Goal: Task Accomplishment & Management: Use online tool/utility

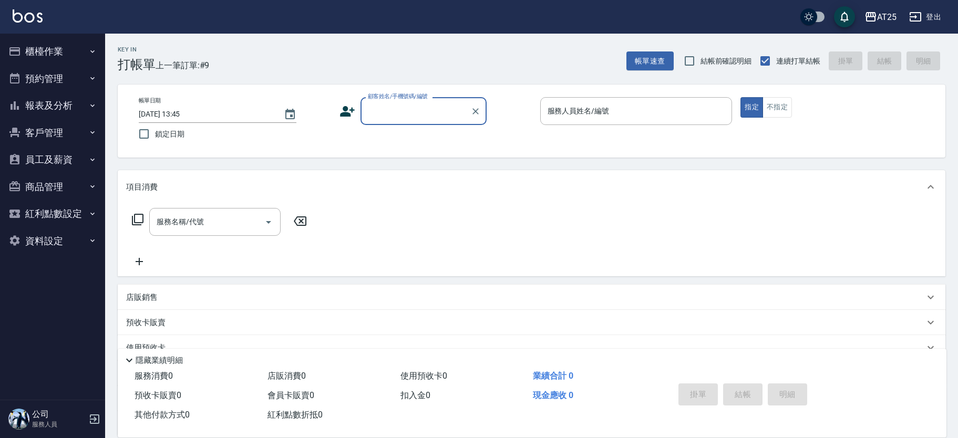
scroll to position [16, 0]
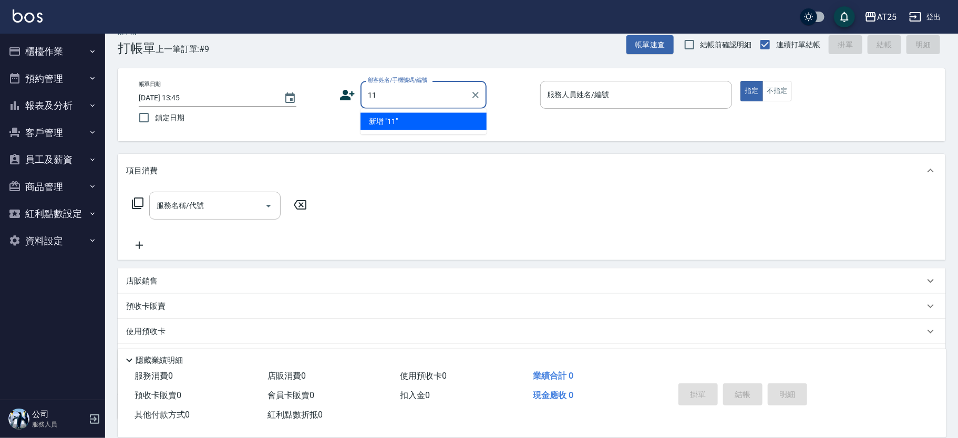
type input "11"
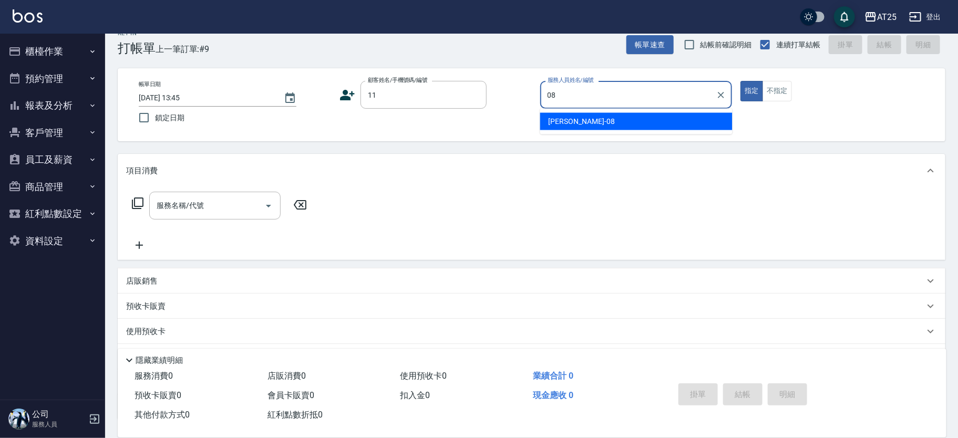
type input "Tony-08"
type button "true"
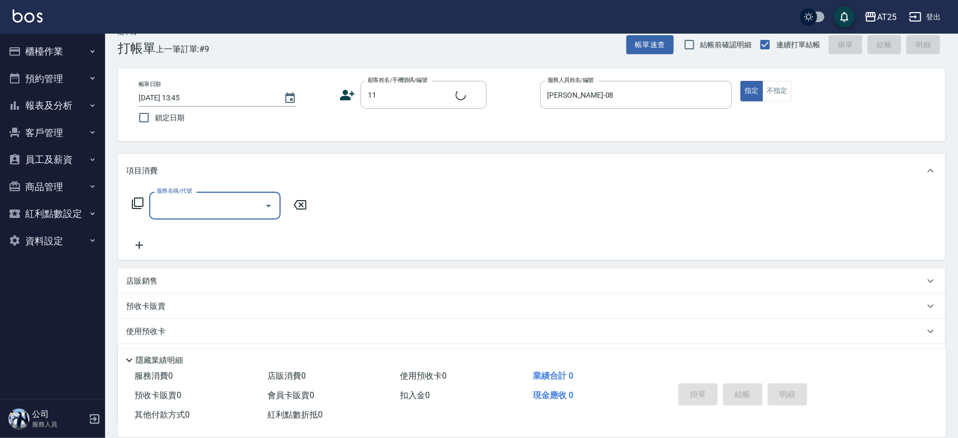
type input "新客人 姓名未設定/11/null"
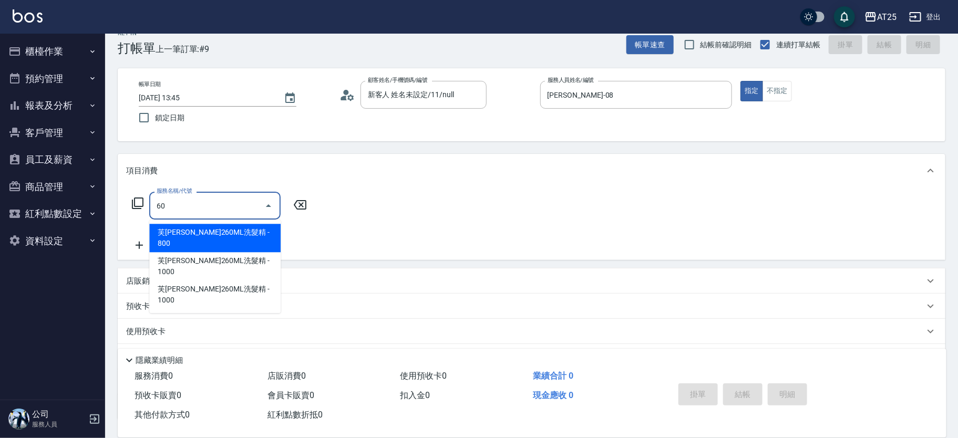
type input "601"
type input "100"
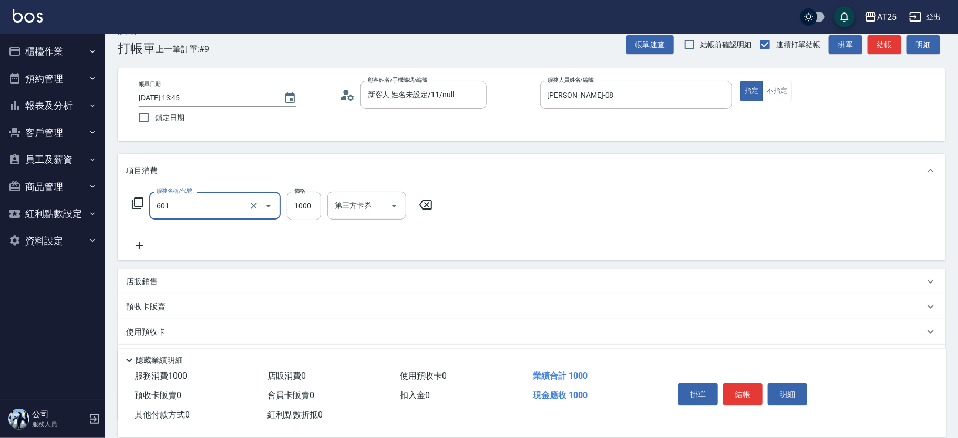
type input "自備護髮(1000上)(601)"
type input "0"
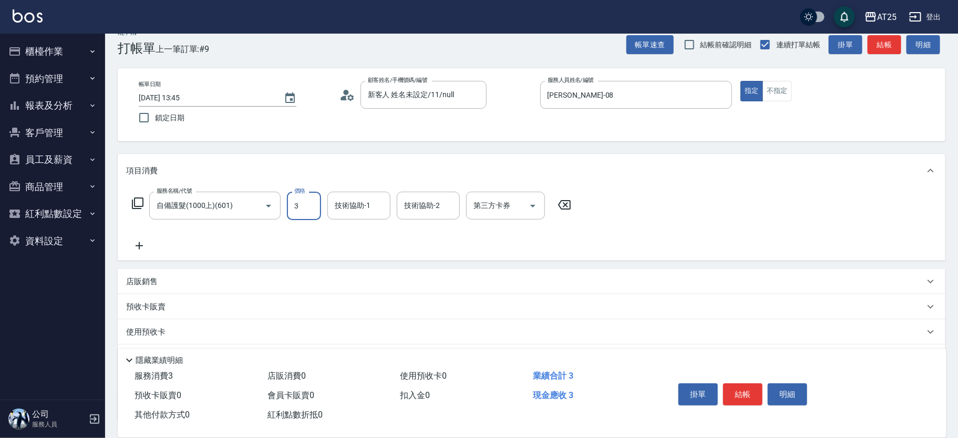
type input "30"
type input "300"
type input "3000"
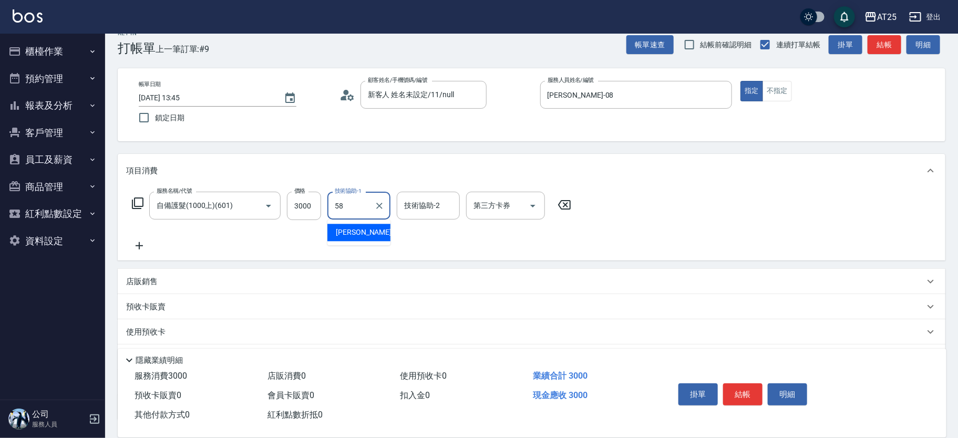
type input "小宇-58"
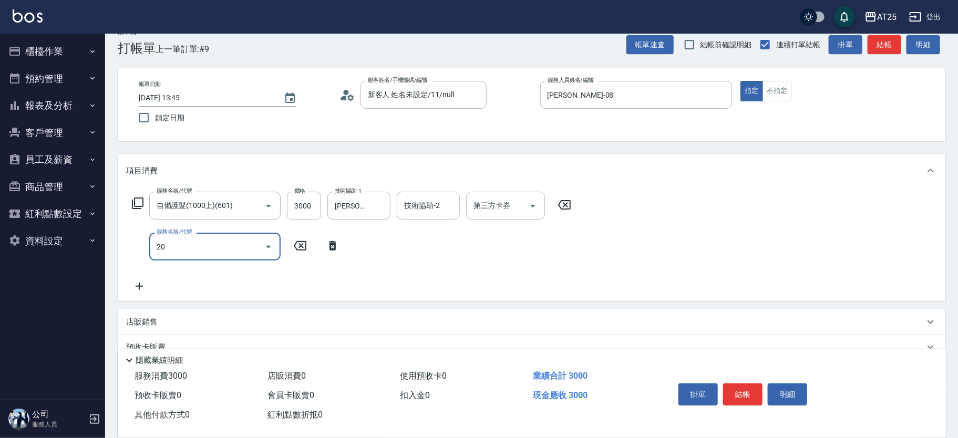
type input "201"
type input "330"
type input "洗髮(201)"
type input "300"
type input "0"
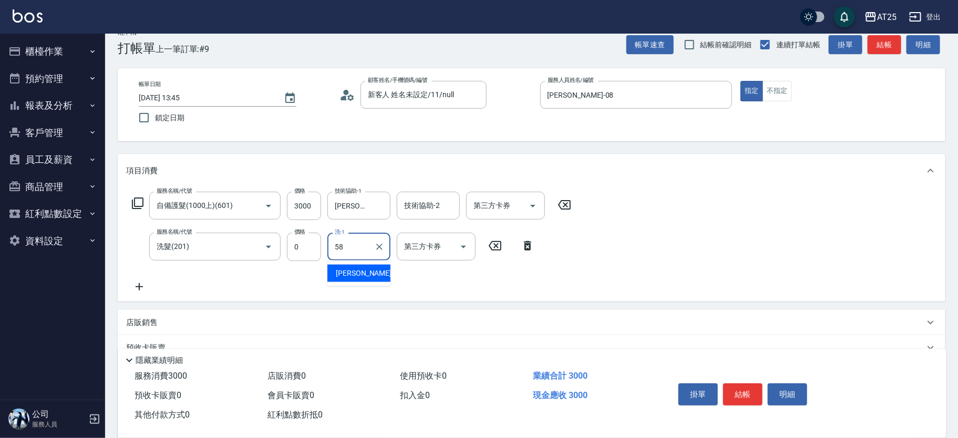
type input "小宇-58"
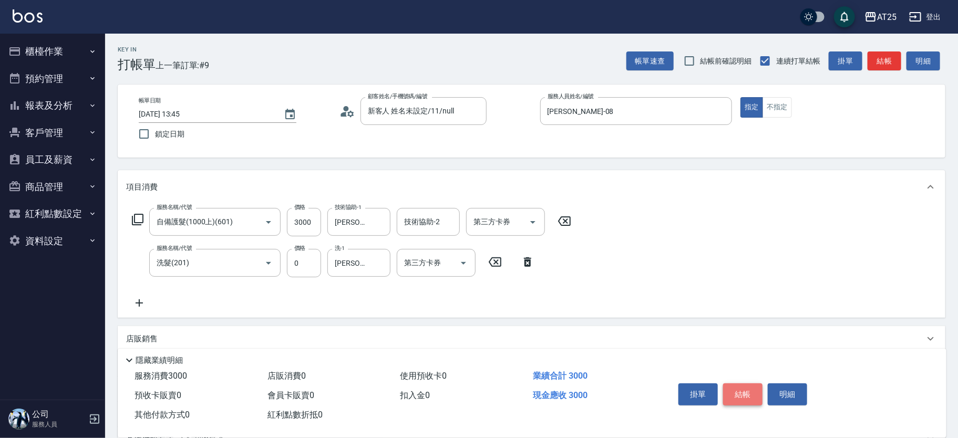
click at [751, 387] on button "結帳" at bounding box center [742, 395] width 39 height 22
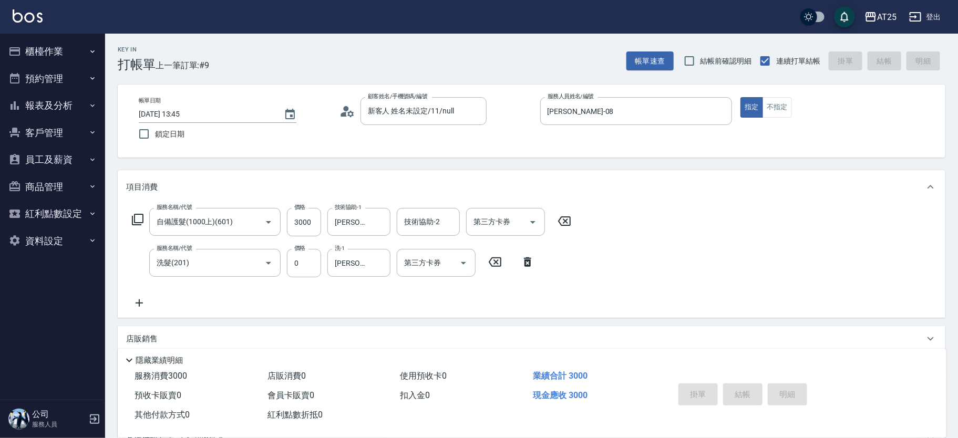
type input "2025/08/10 14:46"
type input "0"
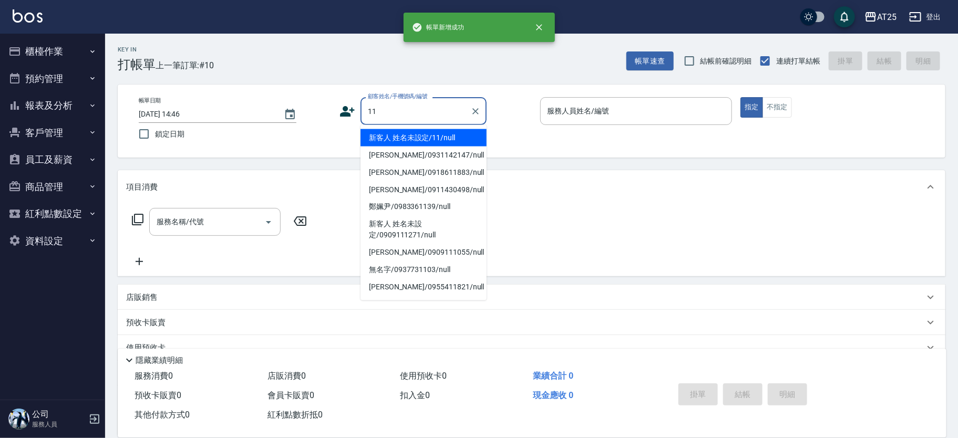
type input "新客人 姓名未設定/11/null"
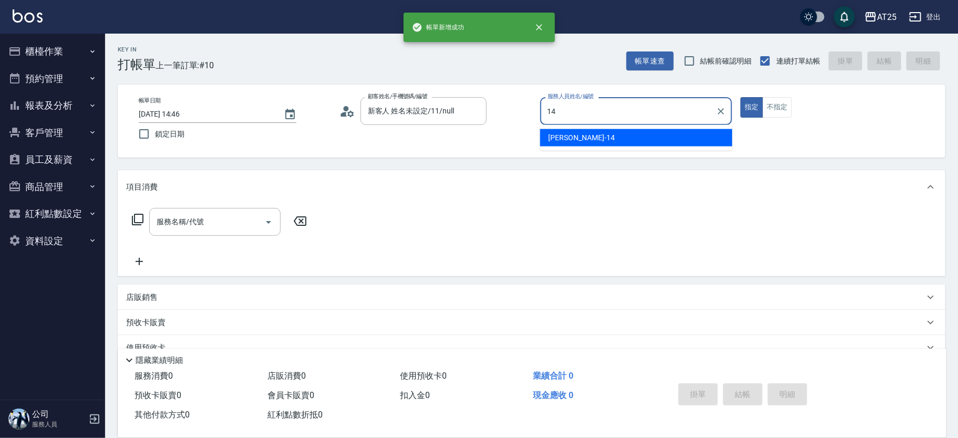
type input "Ken-14"
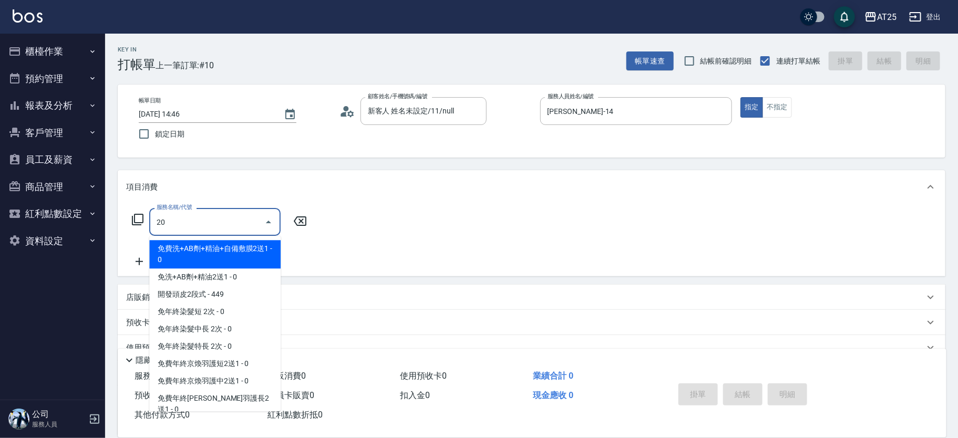
type input "201"
type input "30"
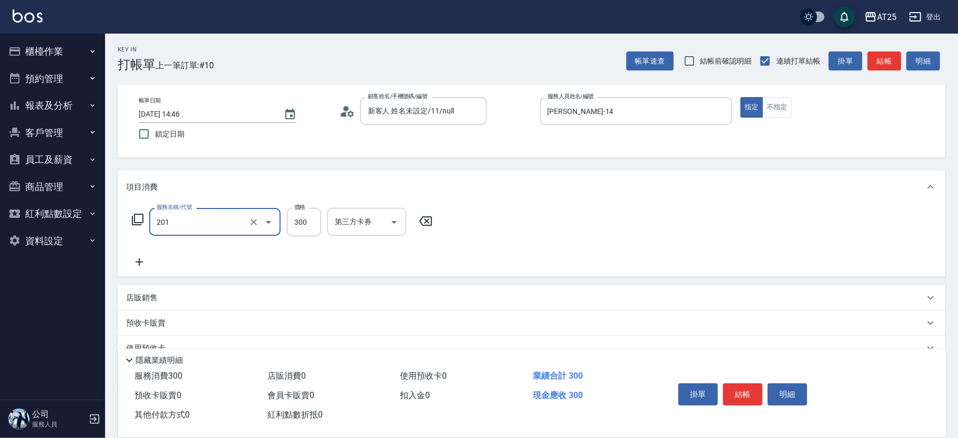
type input "洗髮(201)"
type input "4"
type input "0"
type input "40"
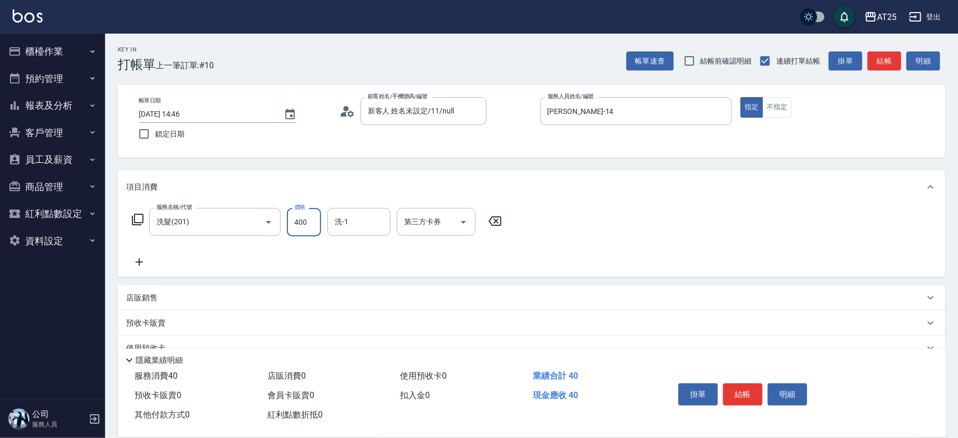
type input "400"
type input "小伶-81"
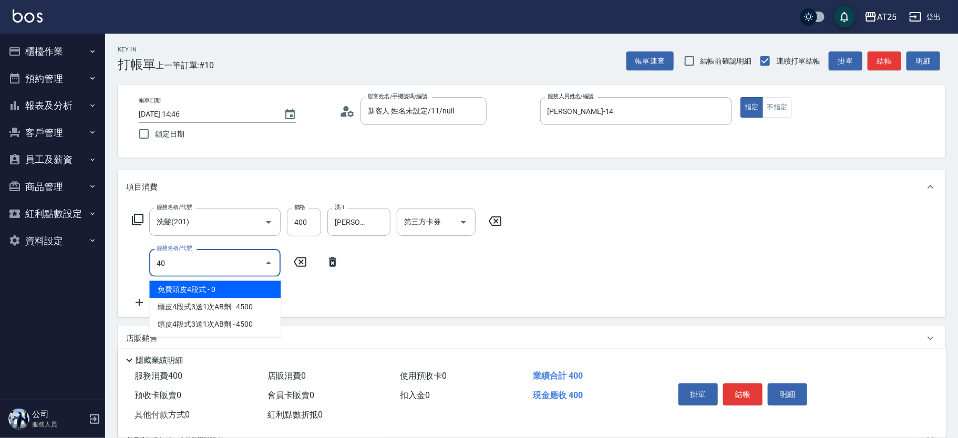
type input "401"
type input "70"
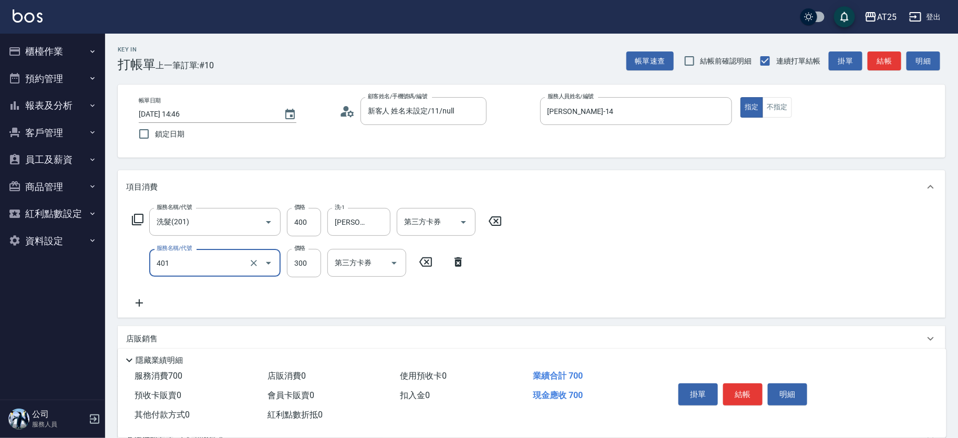
type input "剪髮(401)"
type input "40"
type input "80"
type input "400"
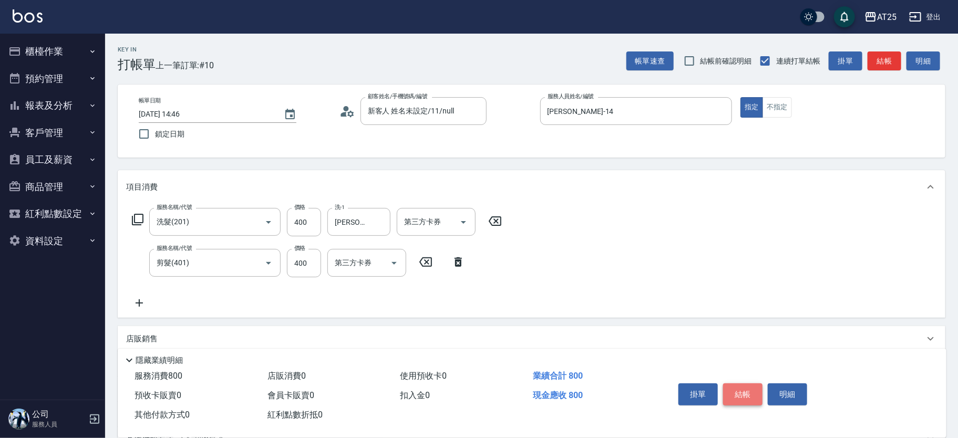
click at [744, 392] on button "結帳" at bounding box center [742, 395] width 39 height 22
type input "0"
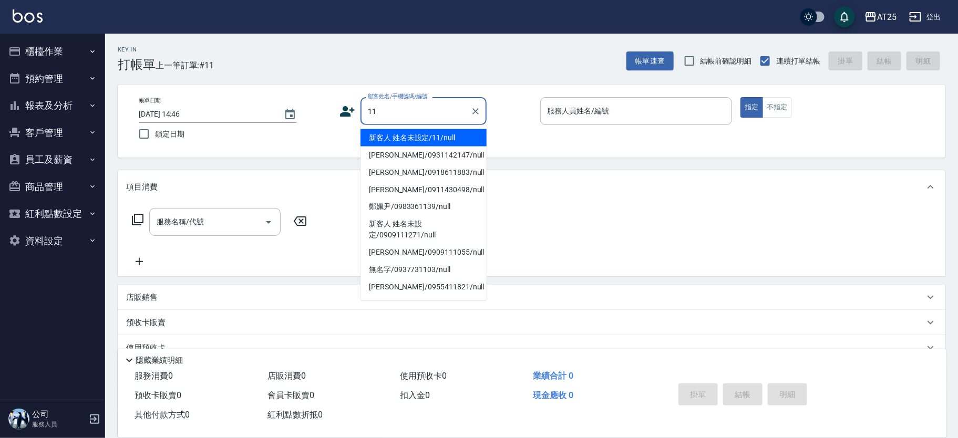
type input "新客人 姓名未設定/11/null"
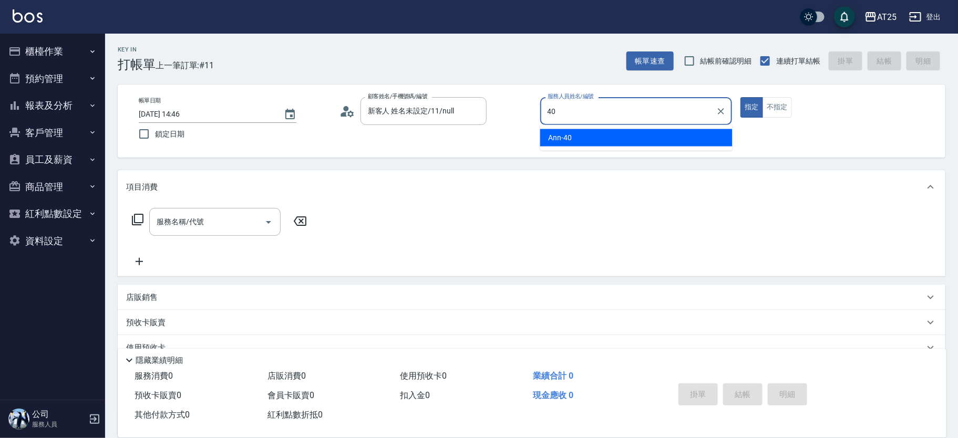
type input "Ann-40"
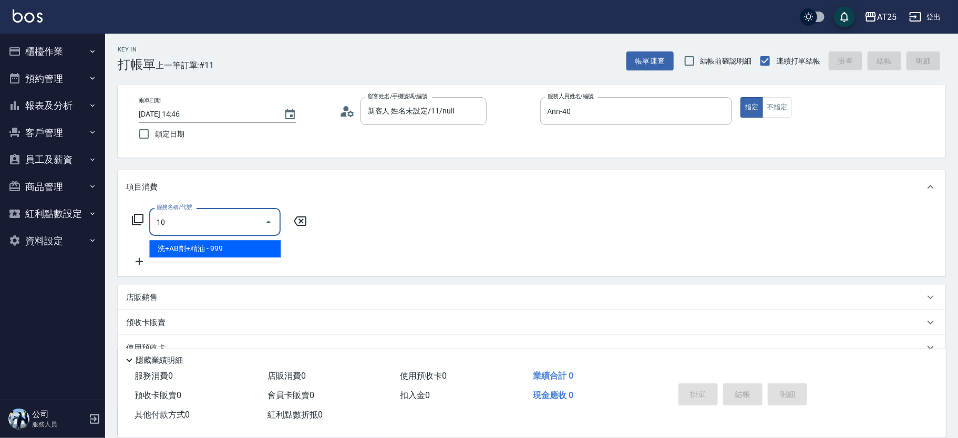
type input "102"
type input "90"
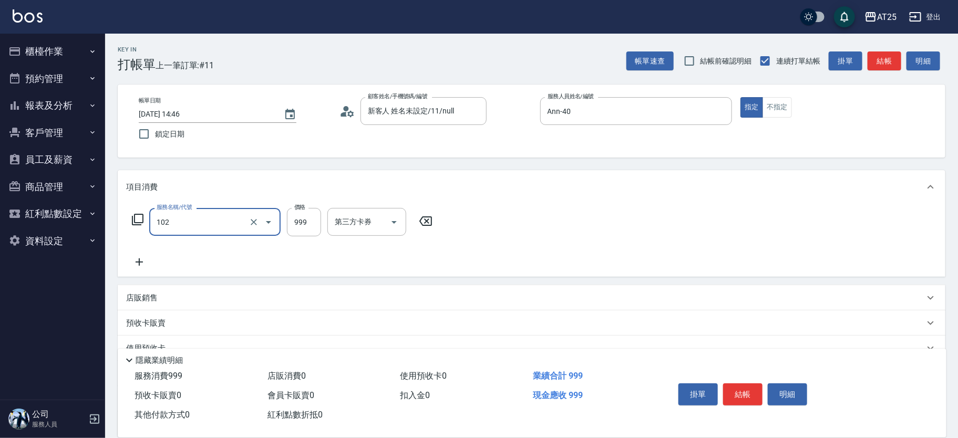
type input "洗+AB劑+精油(102)"
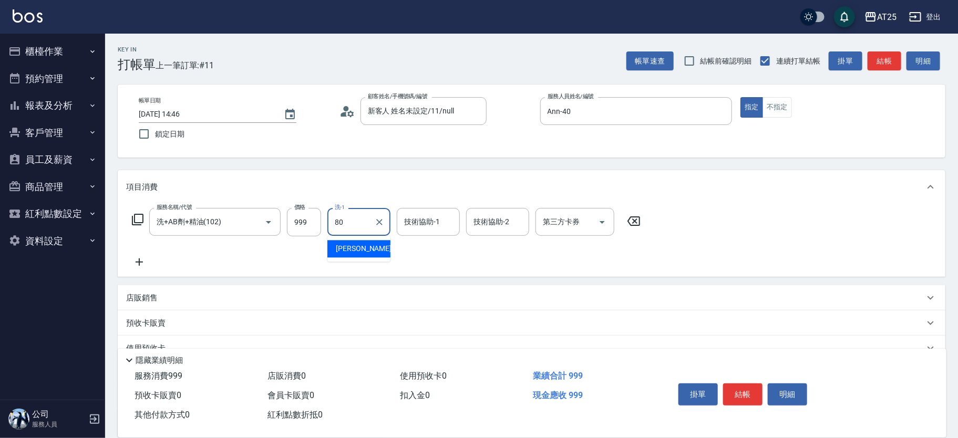
type input "Jessica-80"
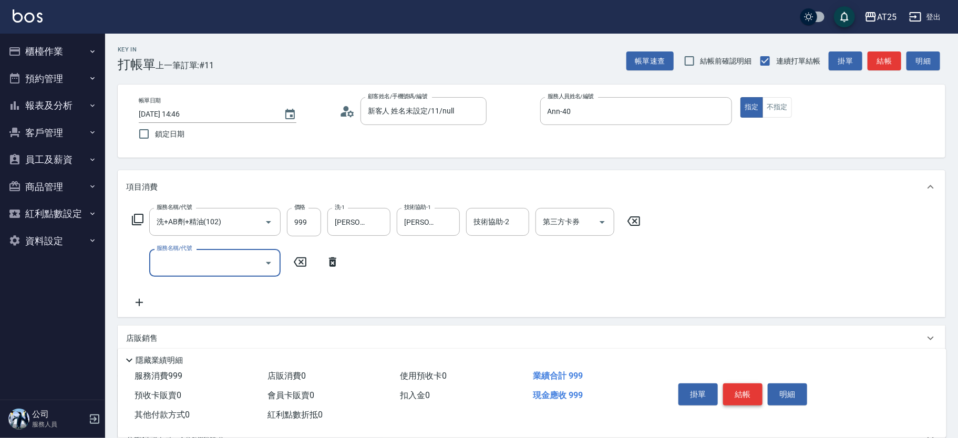
click at [755, 393] on button "結帳" at bounding box center [742, 395] width 39 height 22
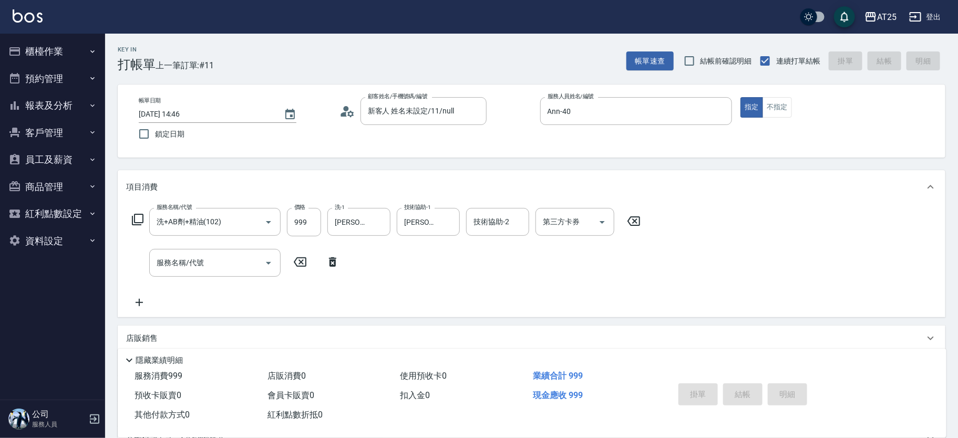
type input "0"
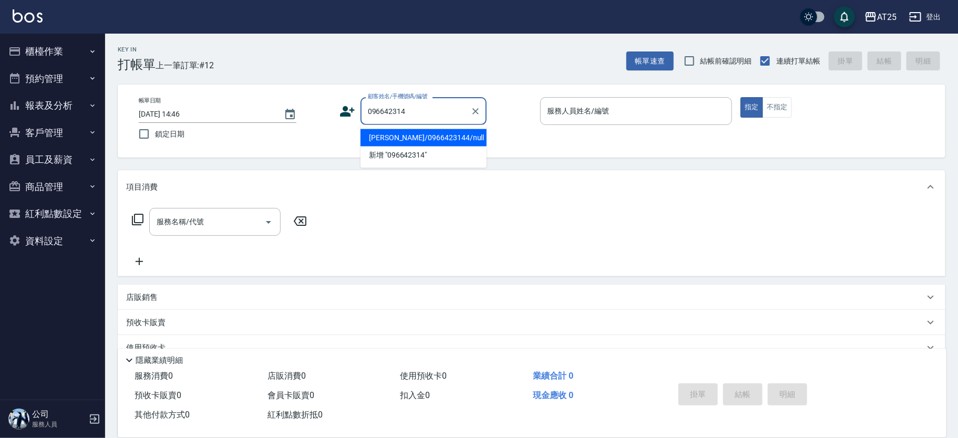
type input "李忠諭/0966423144/null"
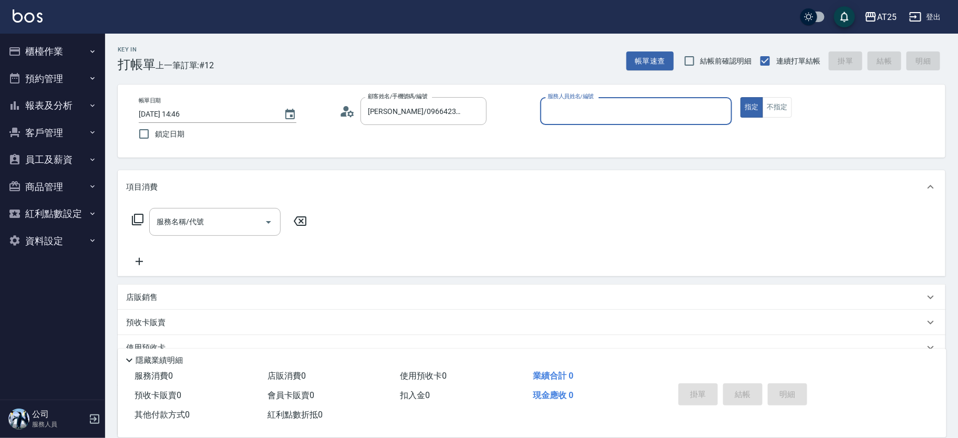
click at [741, 97] on button "指定" at bounding box center [752, 107] width 23 height 21
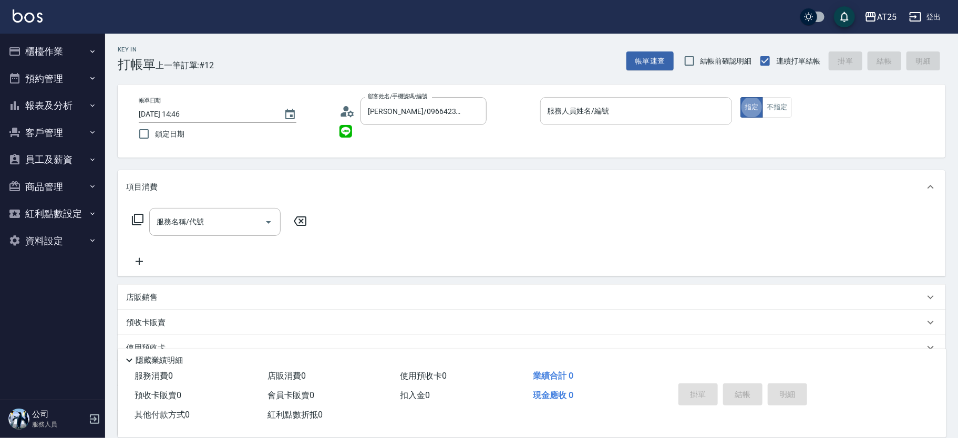
click at [674, 112] on input "服務人員姓名/編號" at bounding box center [636, 111] width 183 height 18
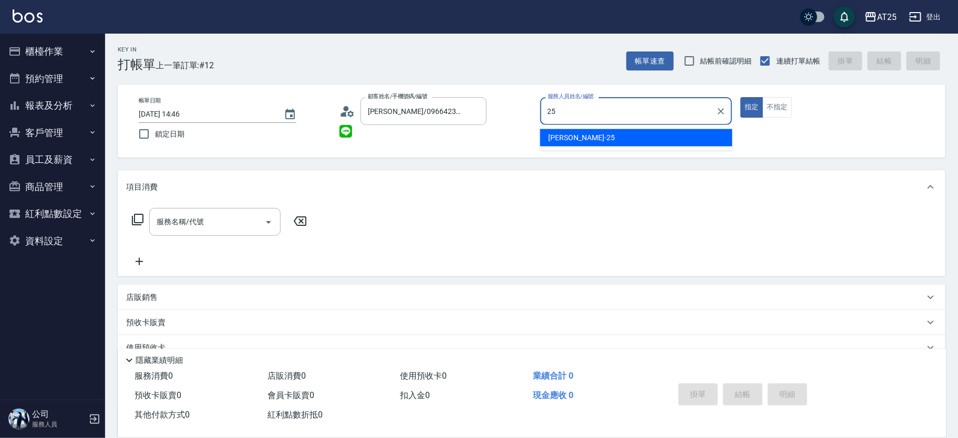
type input "Evan-25"
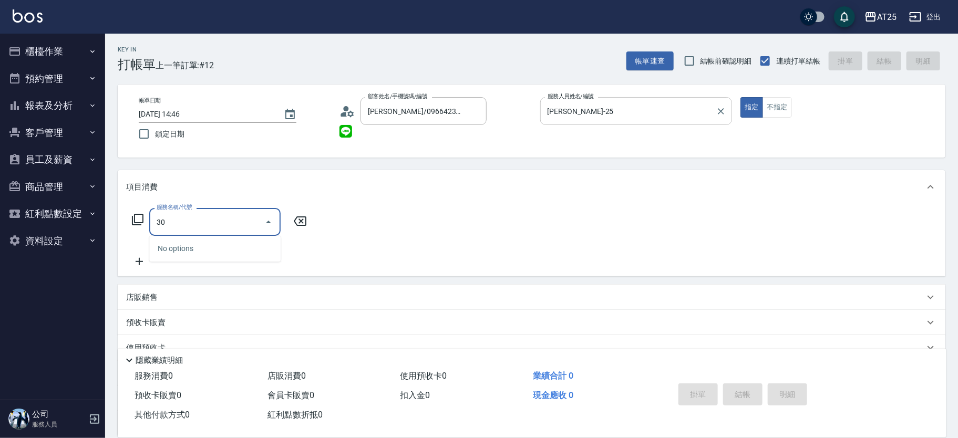
type input "306"
type input "100"
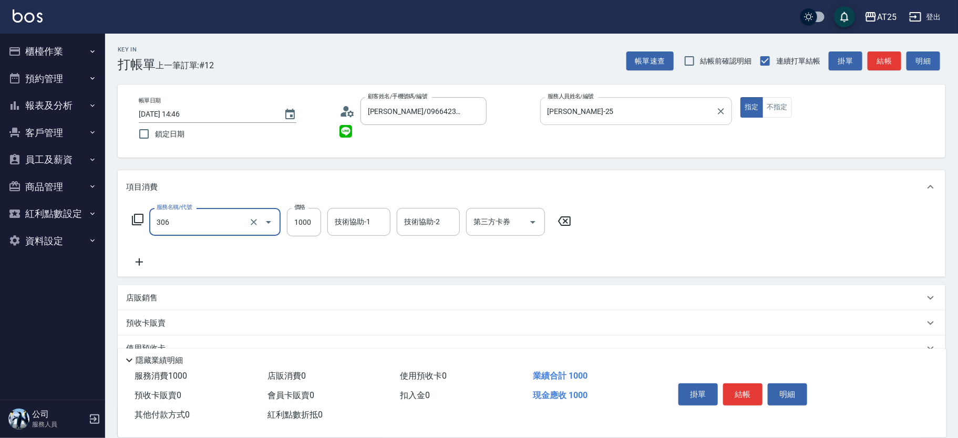
type input "男生壓貼(306)"
type input "0"
type input "15"
type input "10"
type input "150"
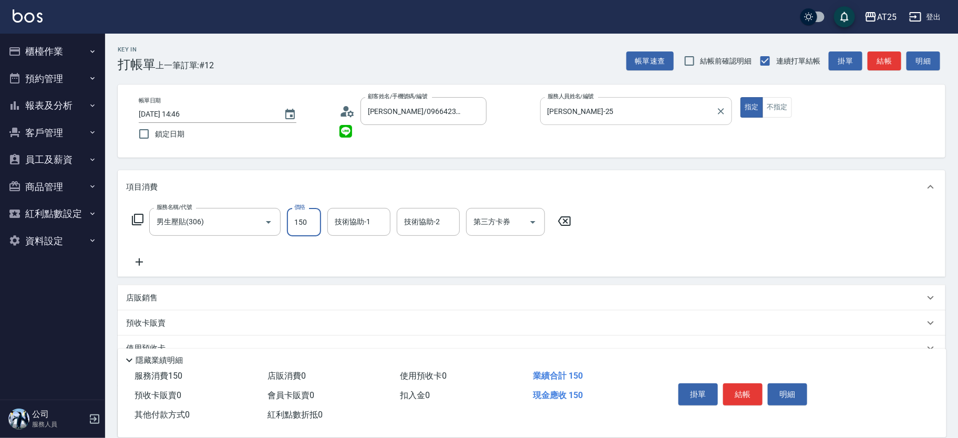
type input "150"
type input "1500"
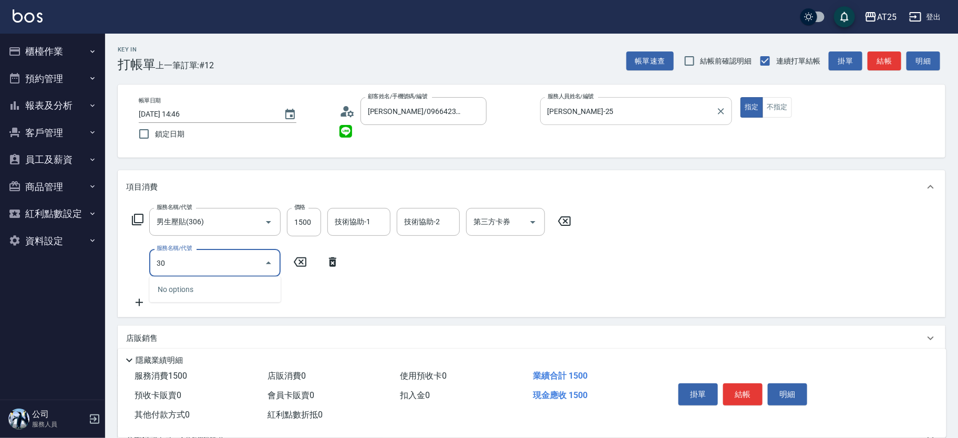
type input "301"
type input "300"
type input "燙髮(301)"
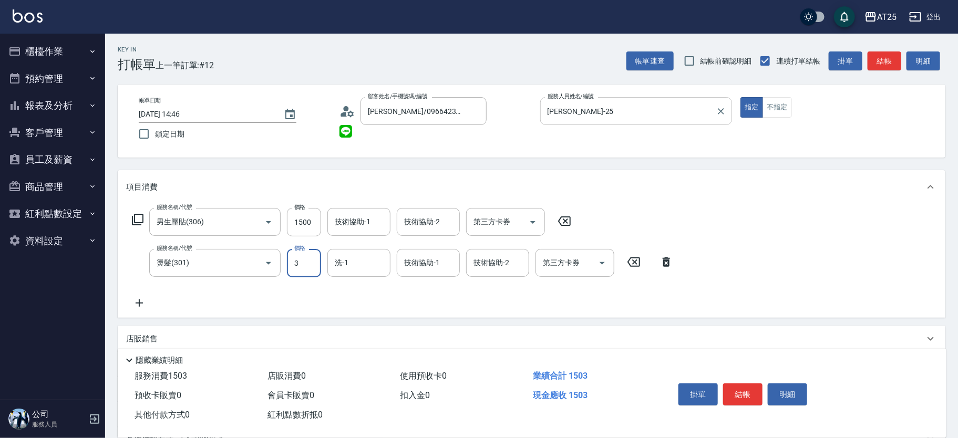
type input "150"
type input "35"
type input "180"
type input "350"
type input "500"
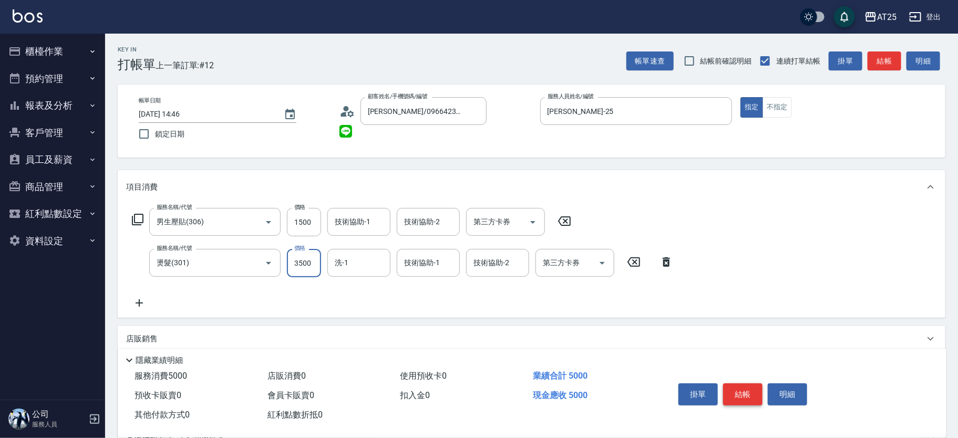
type input "3500"
click at [741, 384] on button "結帳" at bounding box center [742, 395] width 39 height 22
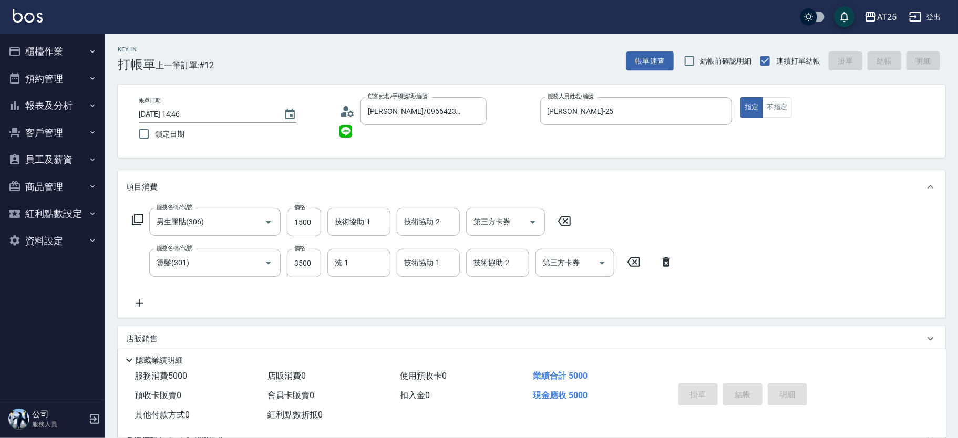
type input "2025/08/10 14:48"
type input "0"
